Goal: Navigation & Orientation: Find specific page/section

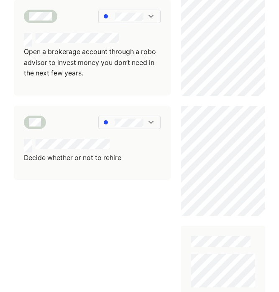
scroll to position [412, 0]
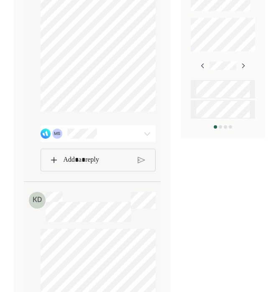
scroll to position [551, 0]
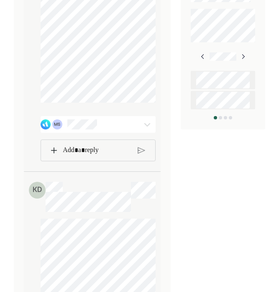
click at [73, 161] on div "Rich Text Editor. Editing area: main" at bounding box center [97, 150] width 77 height 21
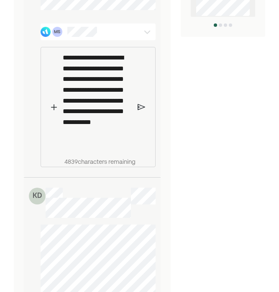
scroll to position [645, 0]
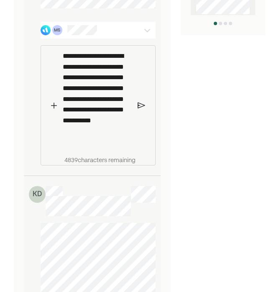
click at [108, 134] on p "**********" at bounding box center [97, 99] width 69 height 96
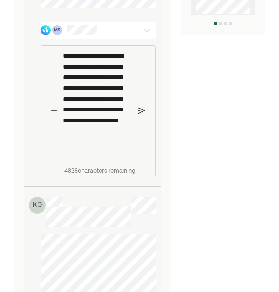
click at [141, 114] on img at bounding box center [142, 111] width 8 height 8
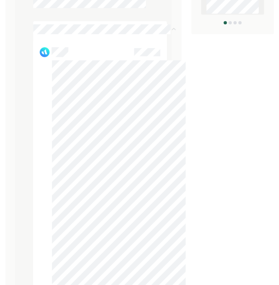
scroll to position [545, 0]
